Goal: Task Accomplishment & Management: Manage account settings

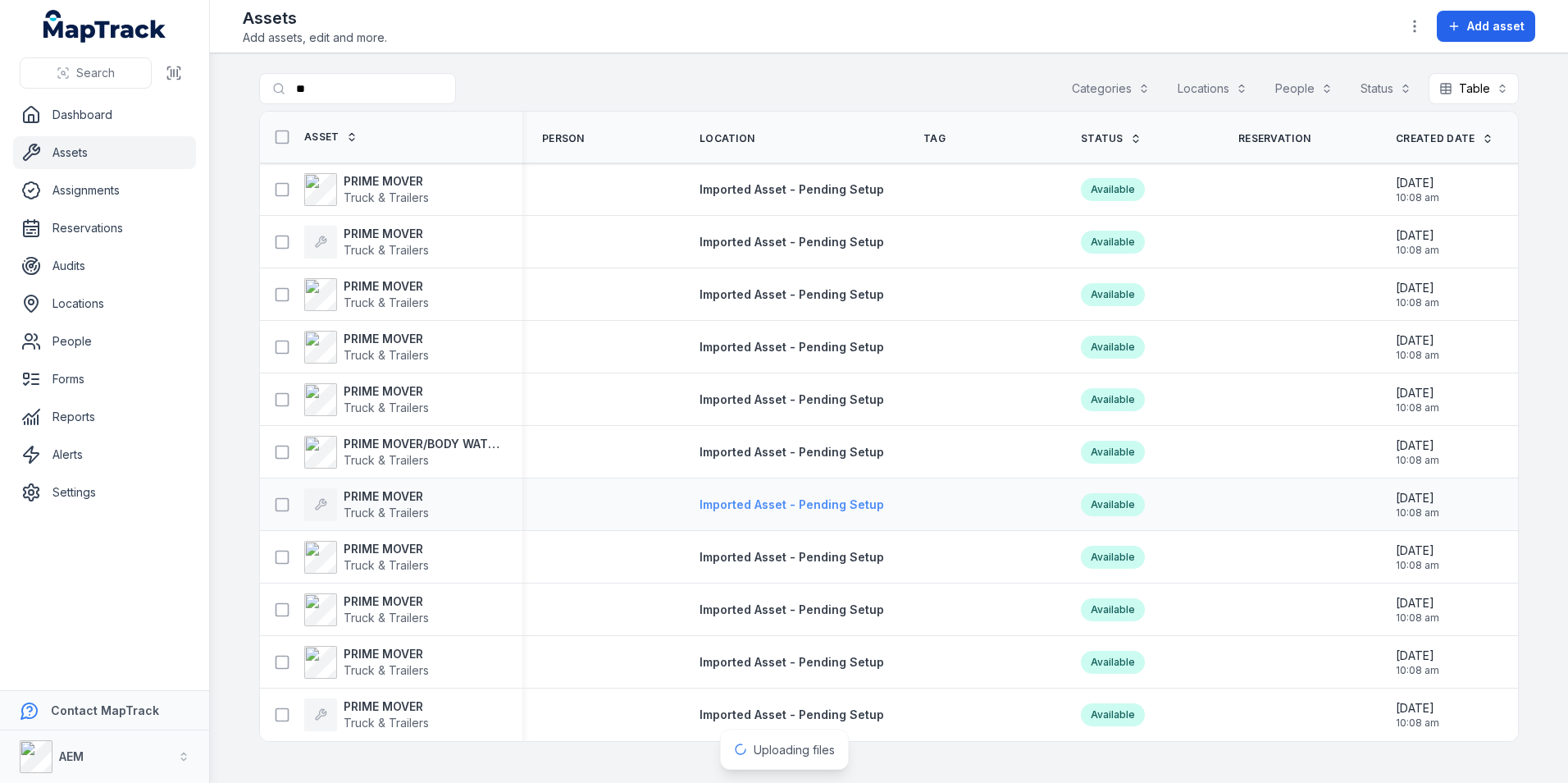
click at [845, 504] on span "Imported Asset - Pending Setup" at bounding box center [792, 504] width 184 height 14
drag, startPoint x: 818, startPoint y: 498, endPoint x: 458, endPoint y: 504, distance: 360.0
click at [458, 504] on div "PRIME MOVER Truck & Trailers" at bounding box center [385, 504] width 236 height 33
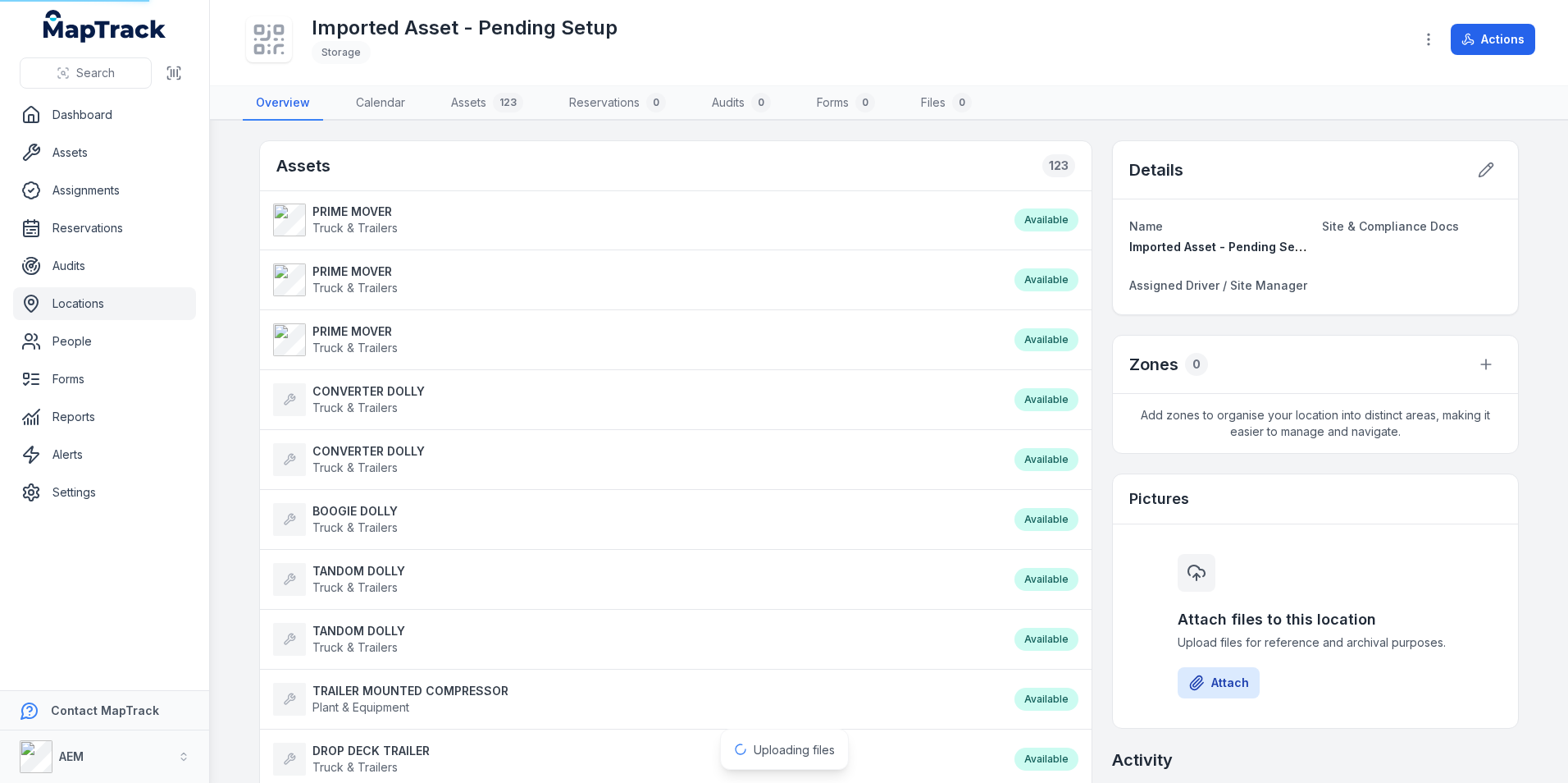
click at [365, 498] on li "BOOGIE DOLLY Truck & Trailers Available" at bounding box center [676, 519] width 832 height 61
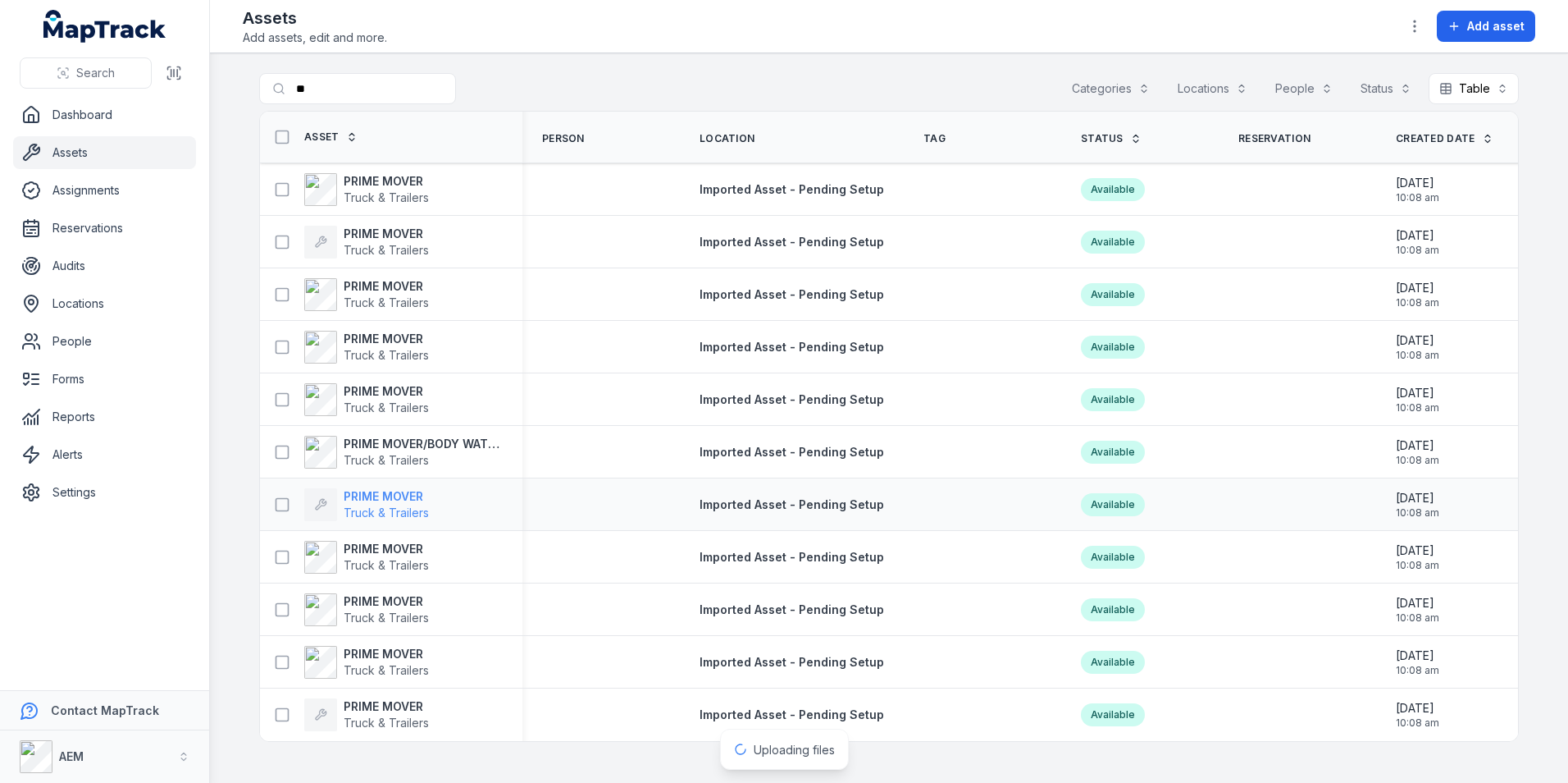
click at [375, 496] on strong "PRIME MOVER" at bounding box center [386, 496] width 85 height 16
click at [392, 543] on strong "PRIME MOVER" at bounding box center [386, 548] width 85 height 16
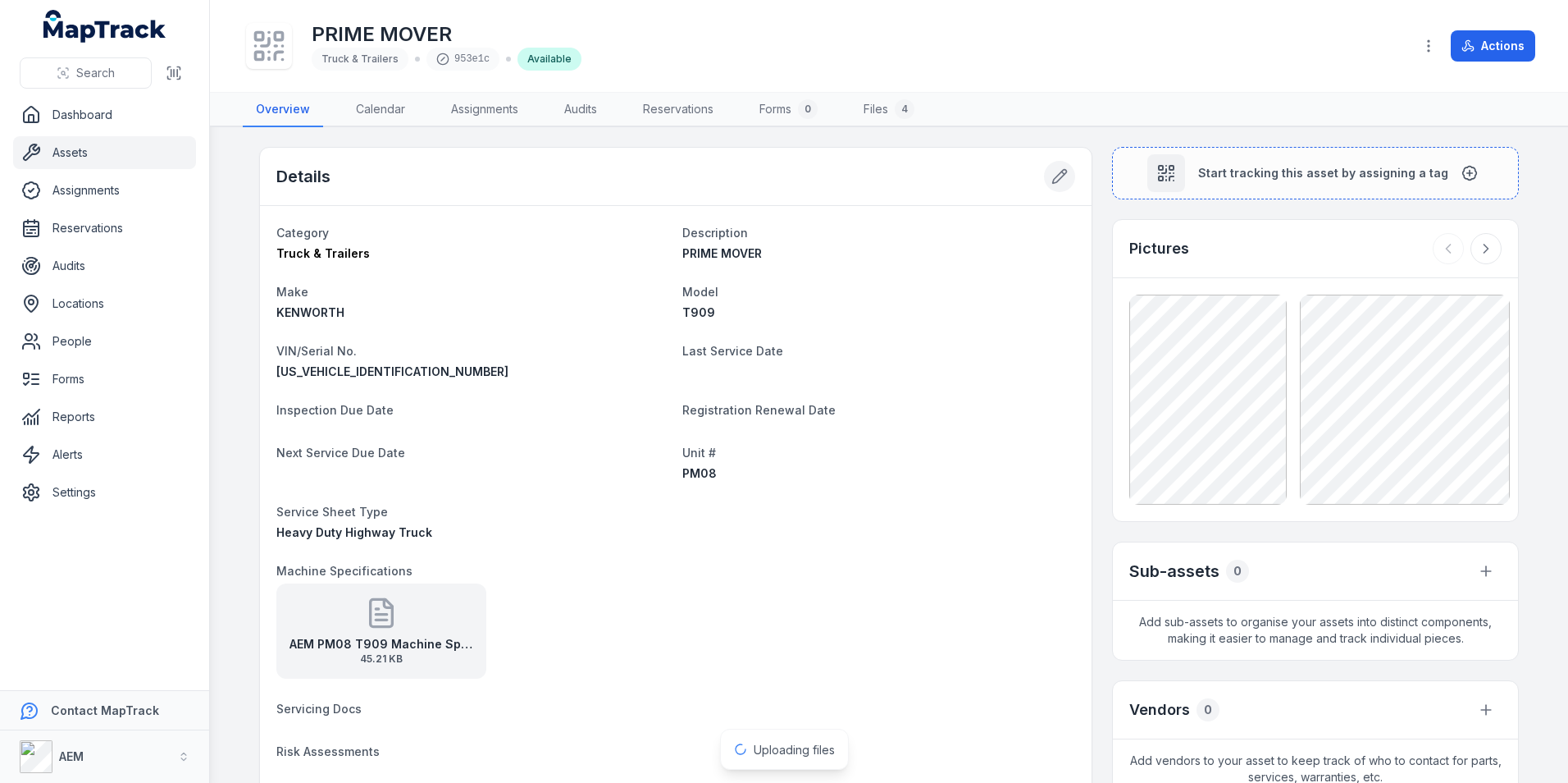
click at [1053, 170] on icon at bounding box center [1059, 176] width 16 height 16
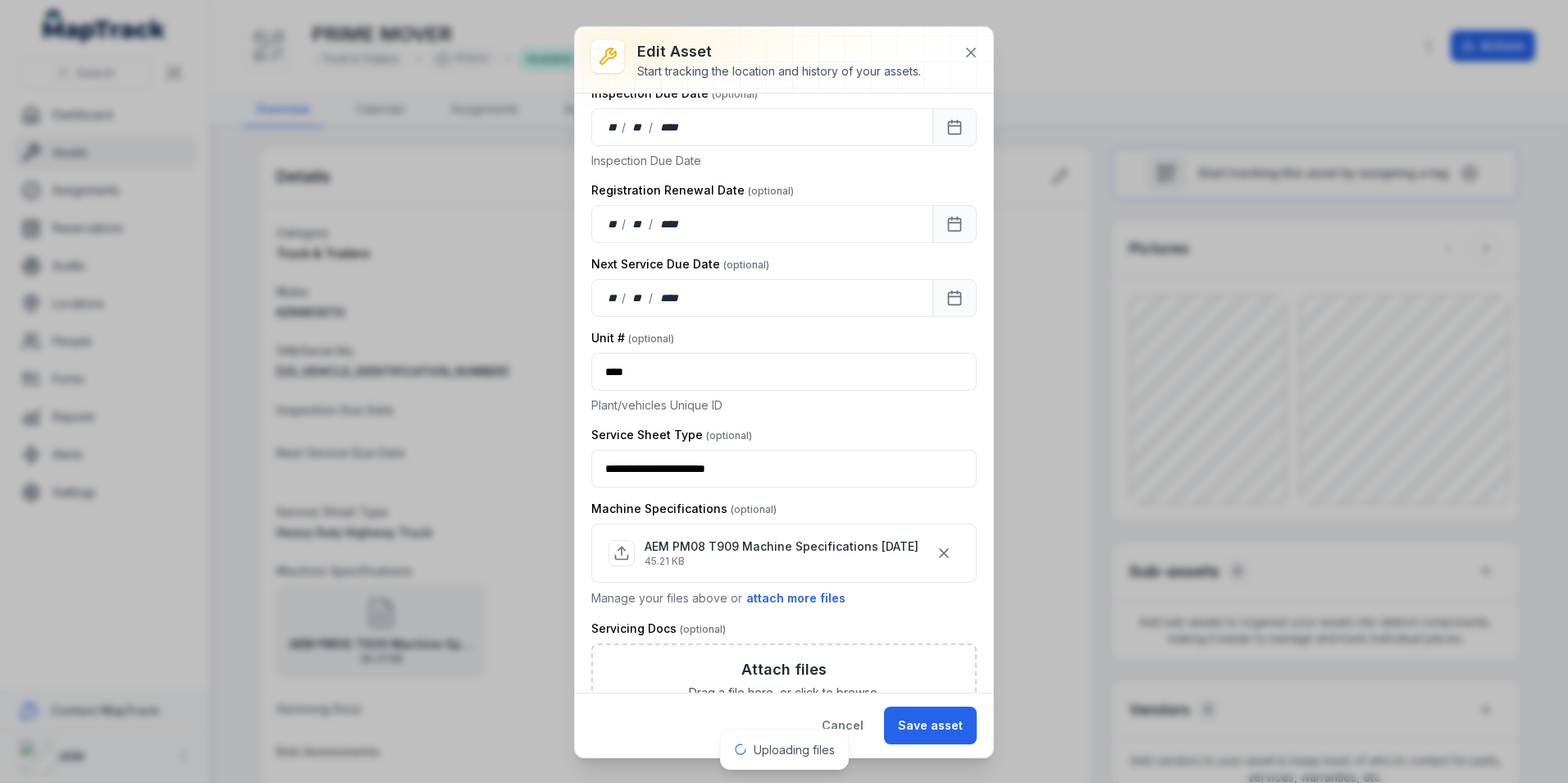
scroll to position [902, 0]
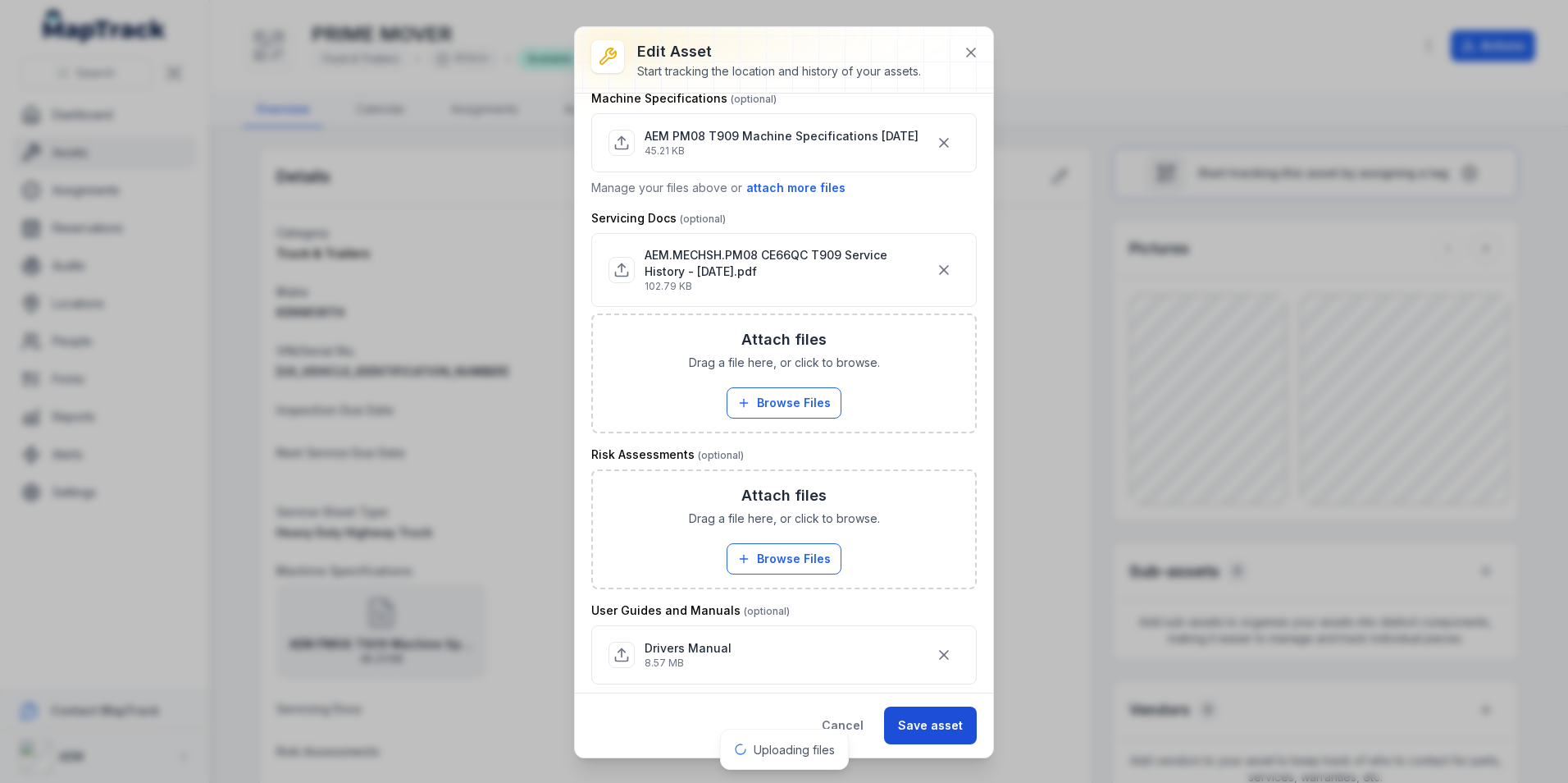
click at [915, 727] on button "Save asset" at bounding box center [931, 725] width 93 height 38
